Goal: Task Accomplishment & Management: Use online tool/utility

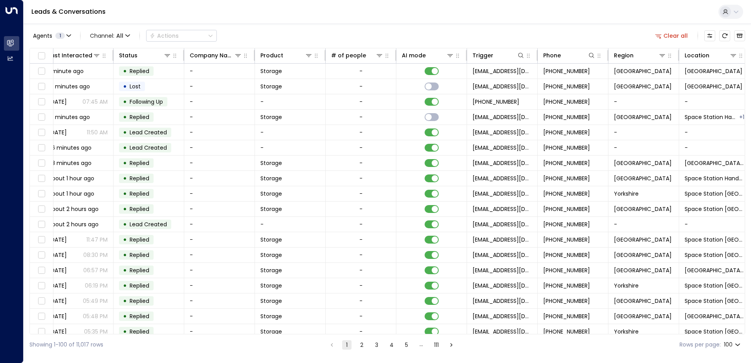
scroll to position [0, 160]
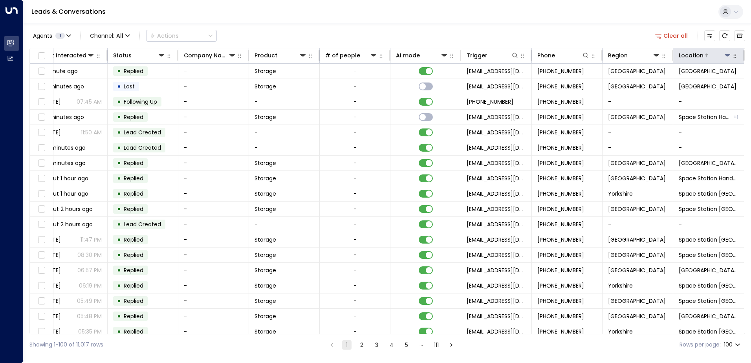
click at [724, 55] on icon at bounding box center [727, 55] width 6 height 6
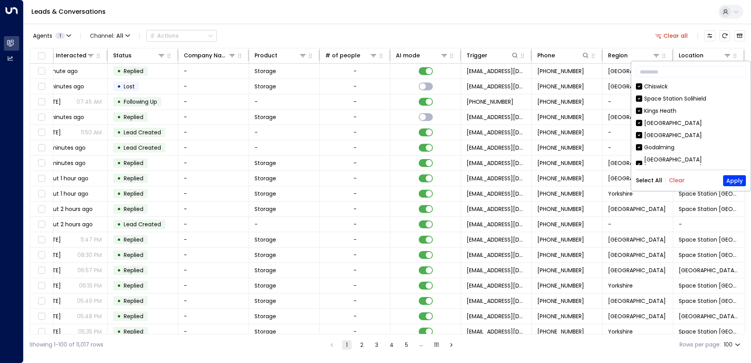
click at [674, 182] on button "Clear" at bounding box center [677, 180] width 16 height 6
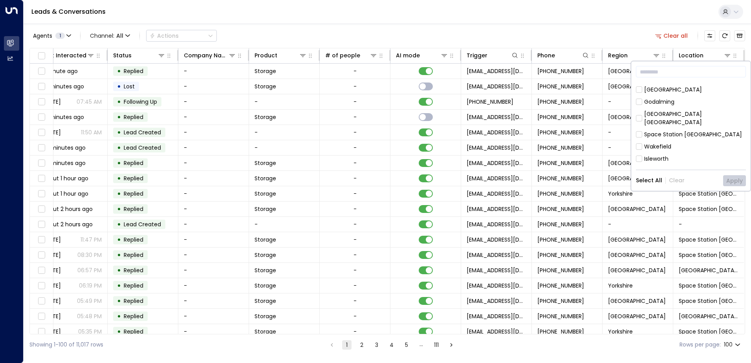
scroll to position [236, 0]
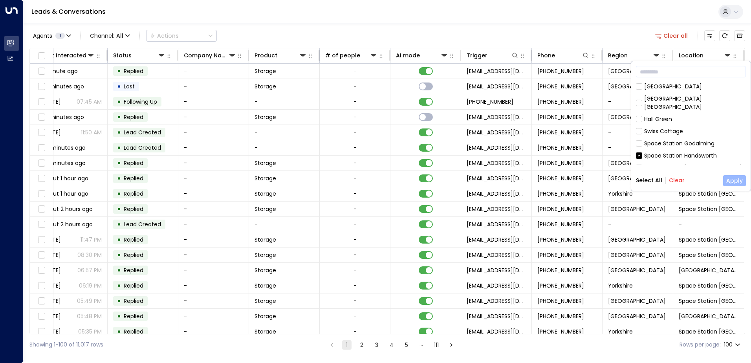
click at [728, 178] on button "Apply" at bounding box center [734, 180] width 23 height 11
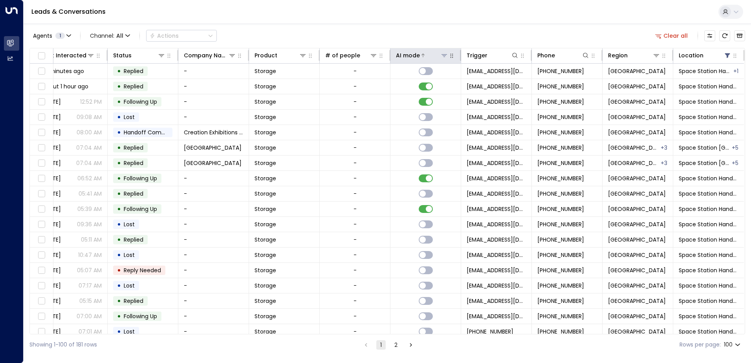
click at [423, 57] on div at bounding box center [434, 55] width 28 height 8
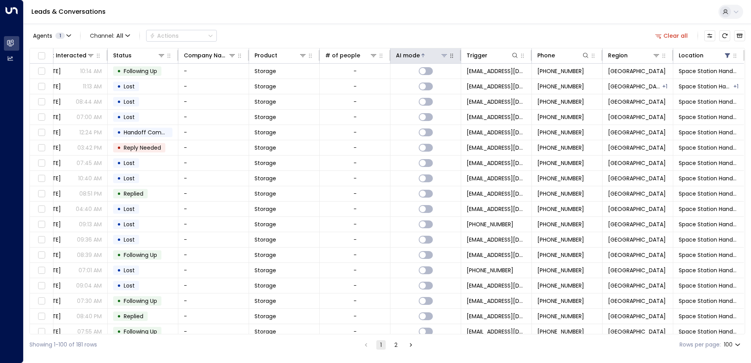
click at [422, 57] on icon at bounding box center [423, 55] width 5 height 5
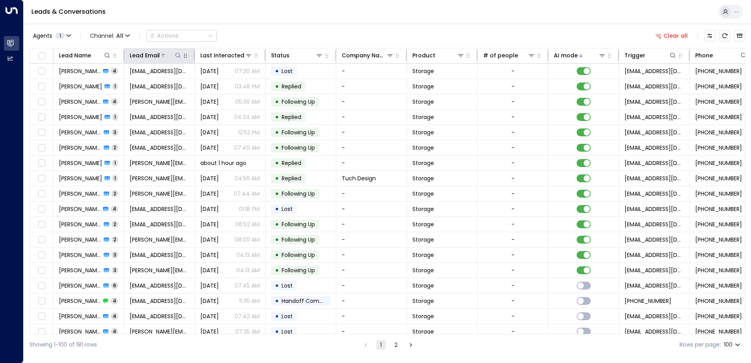
click at [178, 57] on icon at bounding box center [178, 55] width 6 height 6
type input "**********"
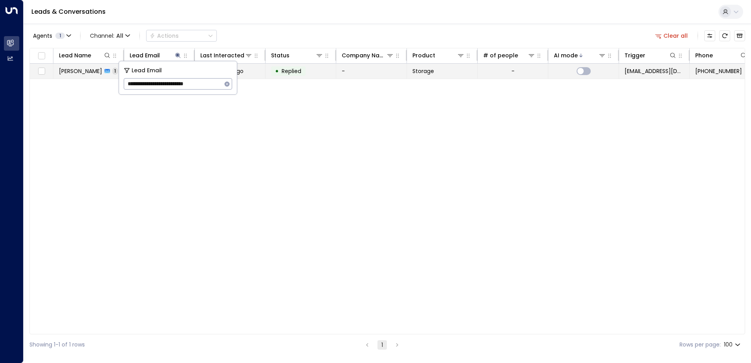
click at [320, 73] on td "• Replied" at bounding box center [301, 71] width 71 height 15
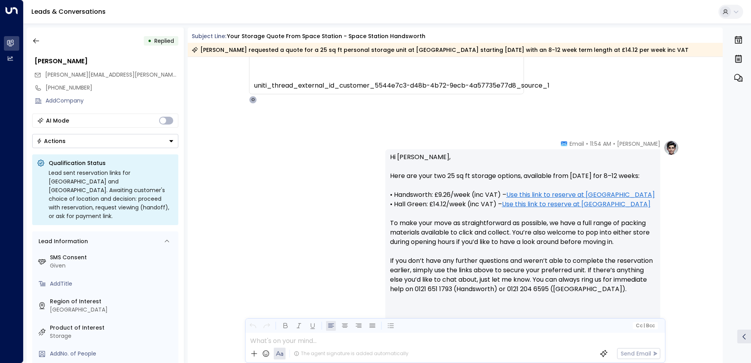
scroll to position [272, 0]
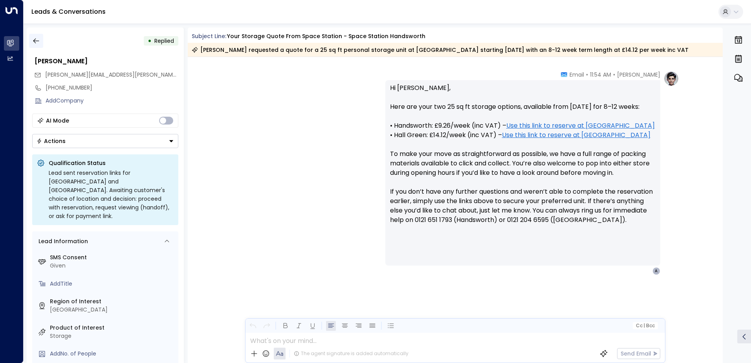
click at [39, 42] on icon "button" at bounding box center [36, 41] width 8 height 8
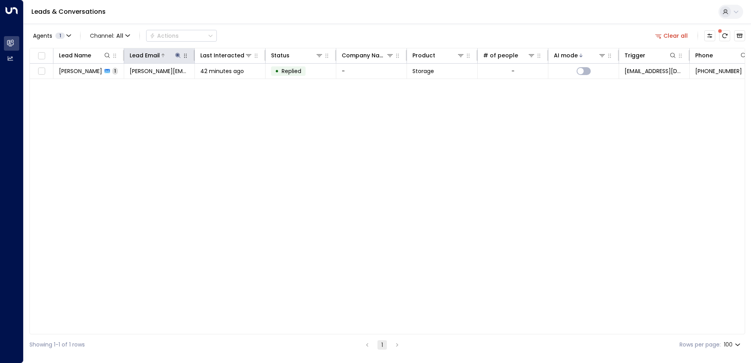
click at [176, 55] on icon at bounding box center [178, 55] width 6 height 6
click at [227, 85] on icon "button" at bounding box center [227, 83] width 5 height 5
